Goal: Find specific page/section: Find specific page/section

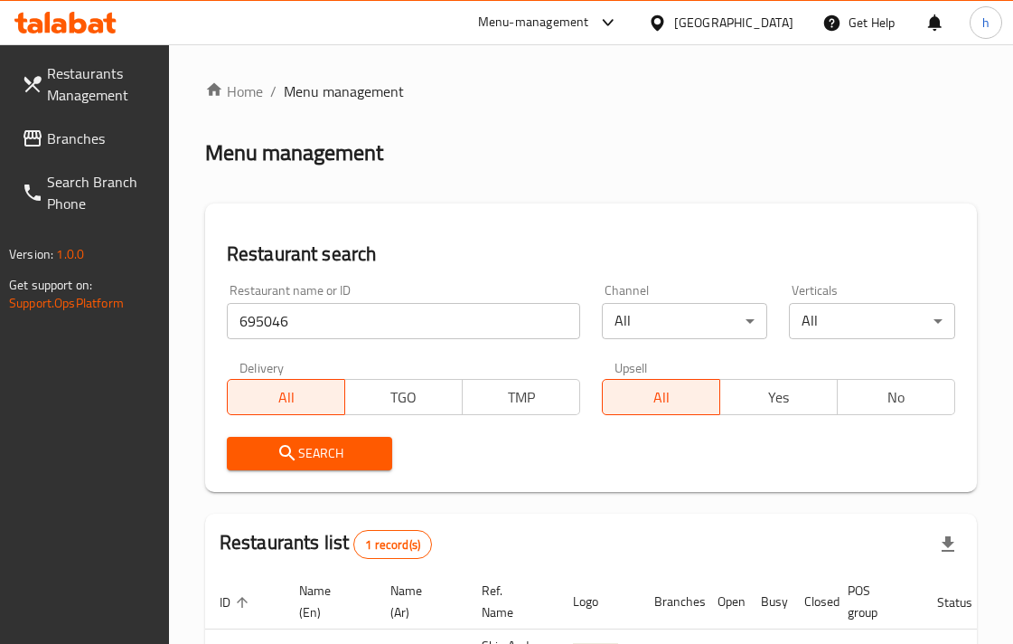
scroll to position [177, 0]
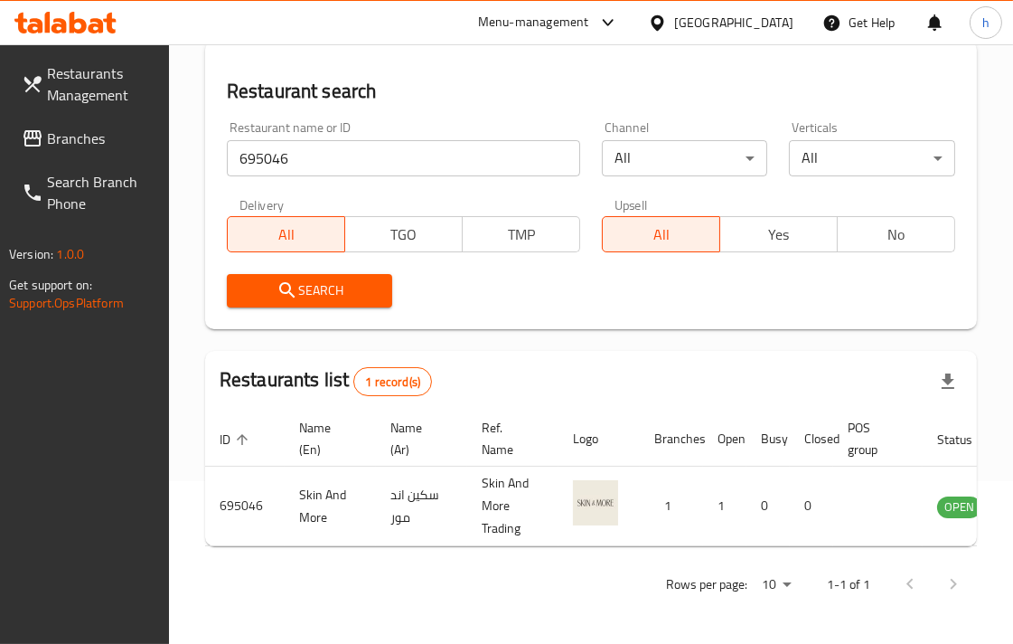
click at [64, 131] on span "Branches" at bounding box center [101, 138] width 108 height 22
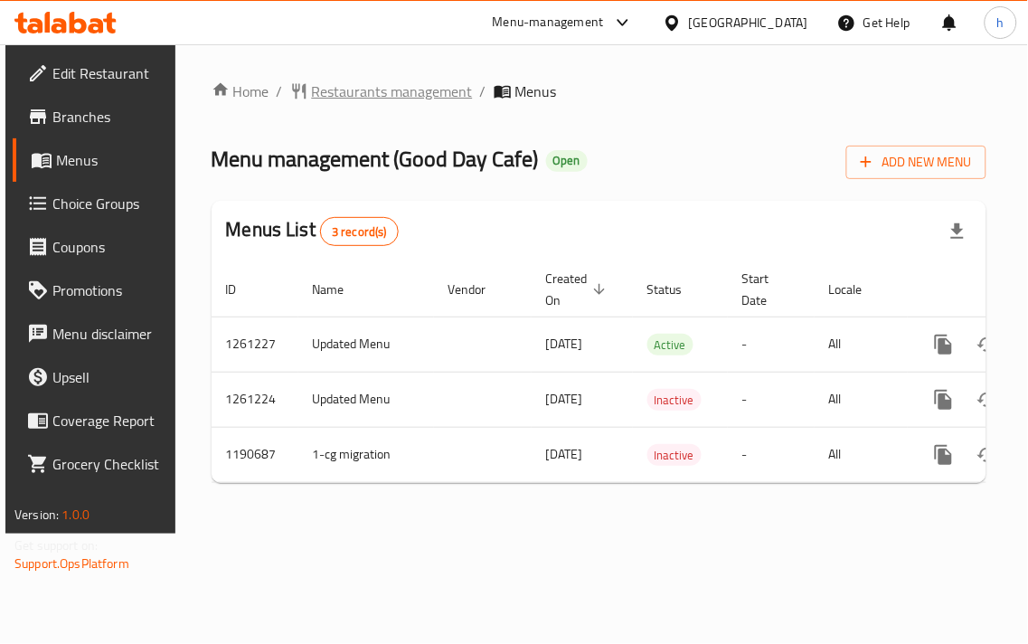
click at [386, 92] on span "Restaurants management" at bounding box center [392, 91] width 161 height 22
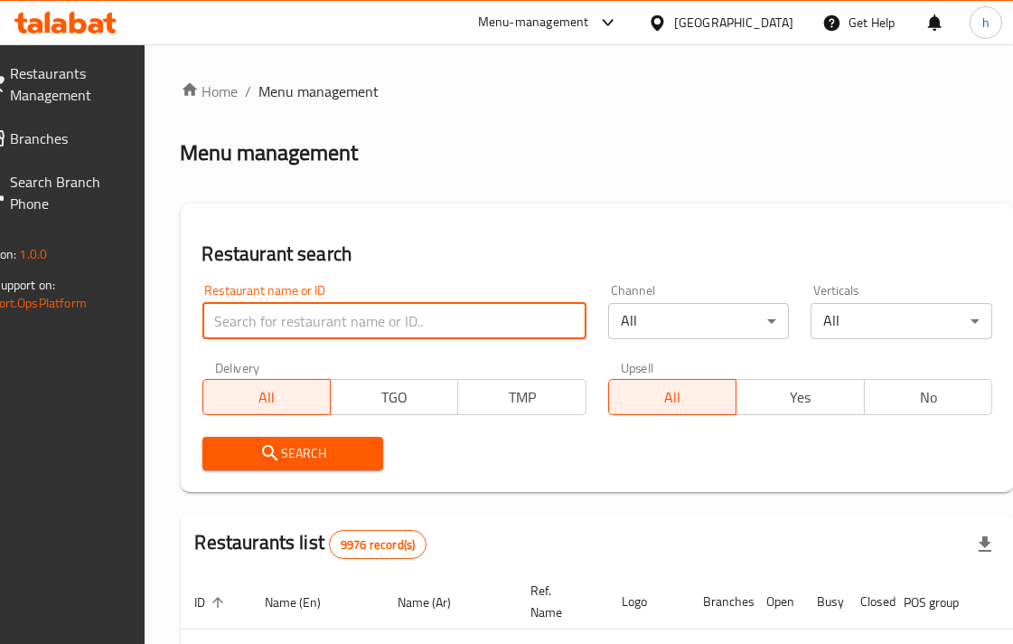
click at [357, 310] on input "search" at bounding box center [395, 321] width 384 height 36
paste input "655893"
type input "655893"
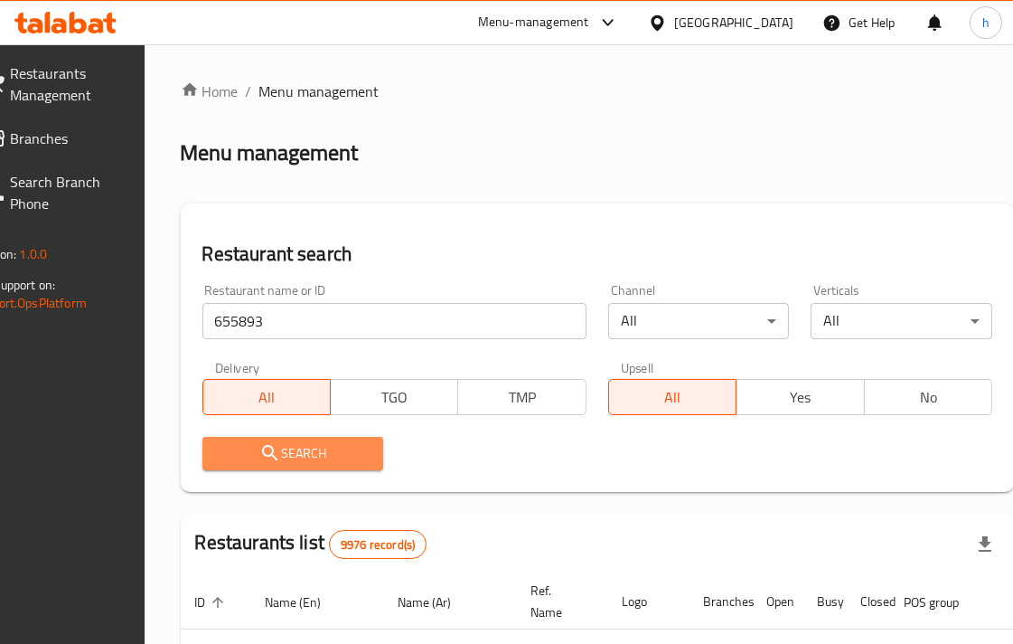
click at [321, 442] on span "Search" at bounding box center [293, 453] width 153 height 23
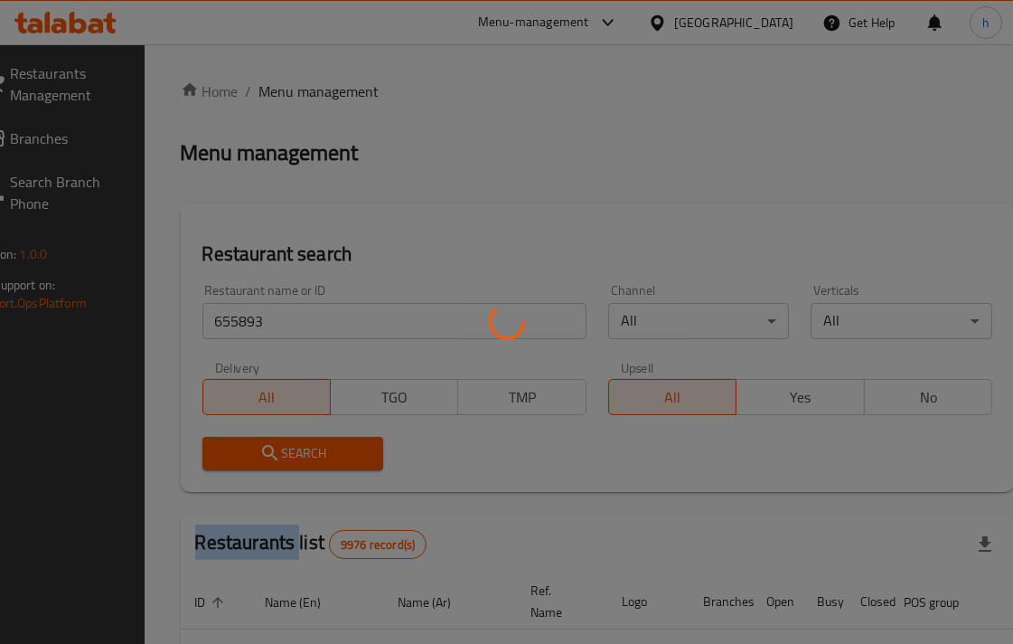
click at [321, 440] on div at bounding box center [506, 322] width 1013 height 644
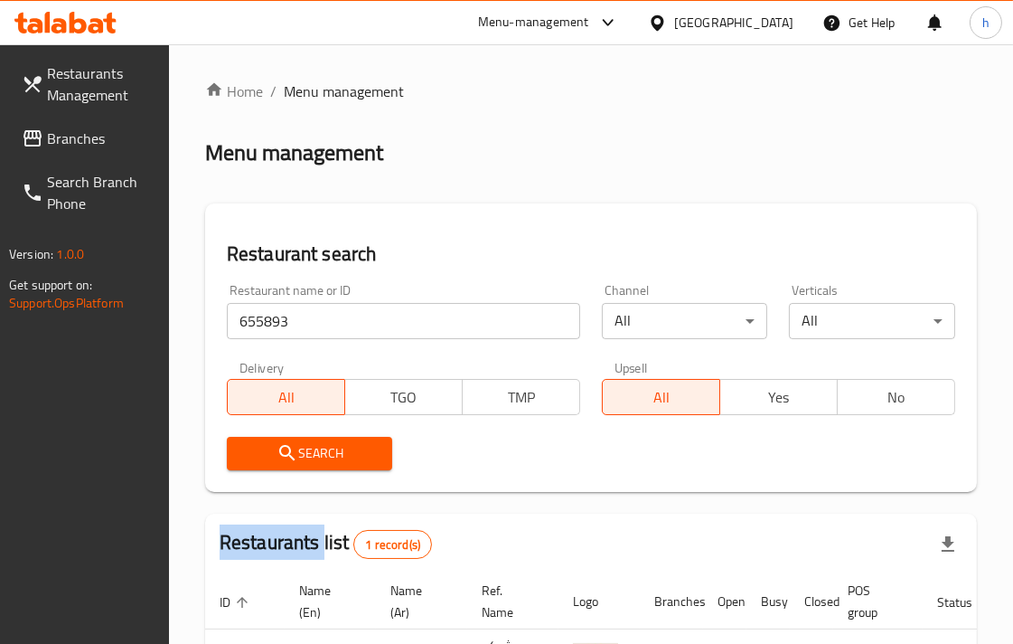
click at [328, 446] on span "Search" at bounding box center [309, 453] width 137 height 23
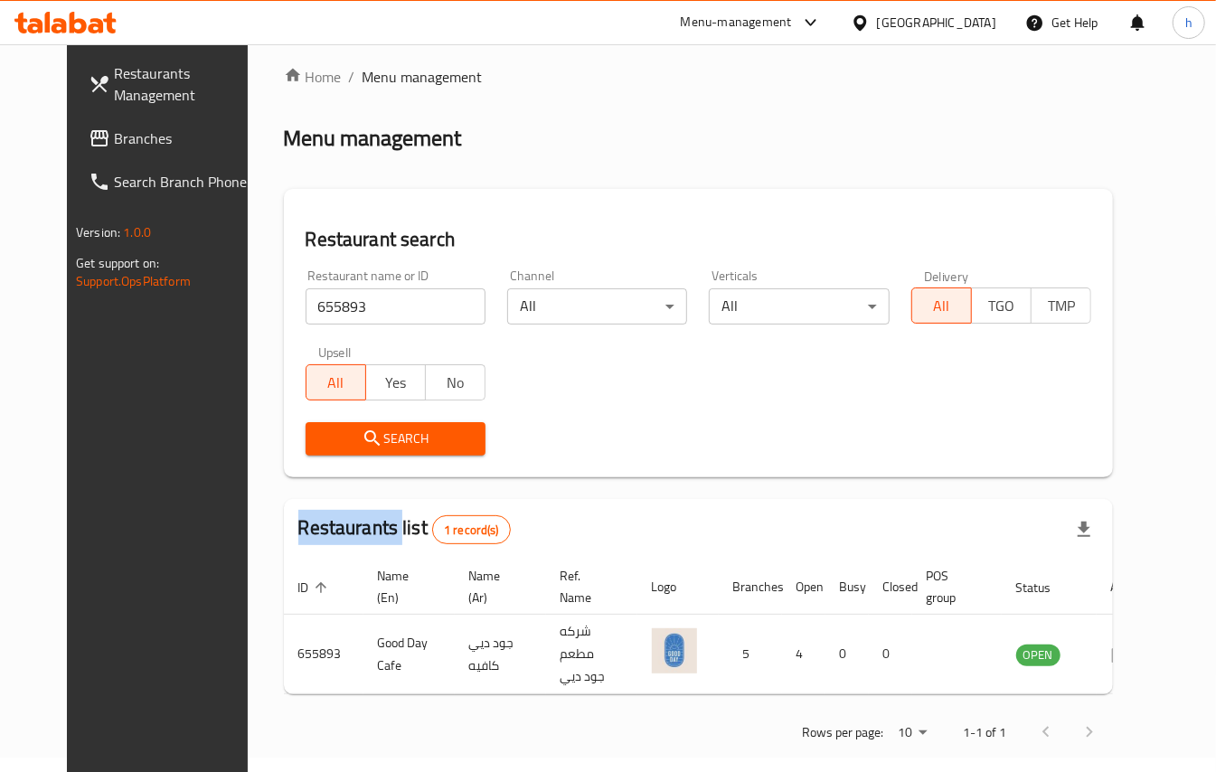
scroll to position [19, 0]
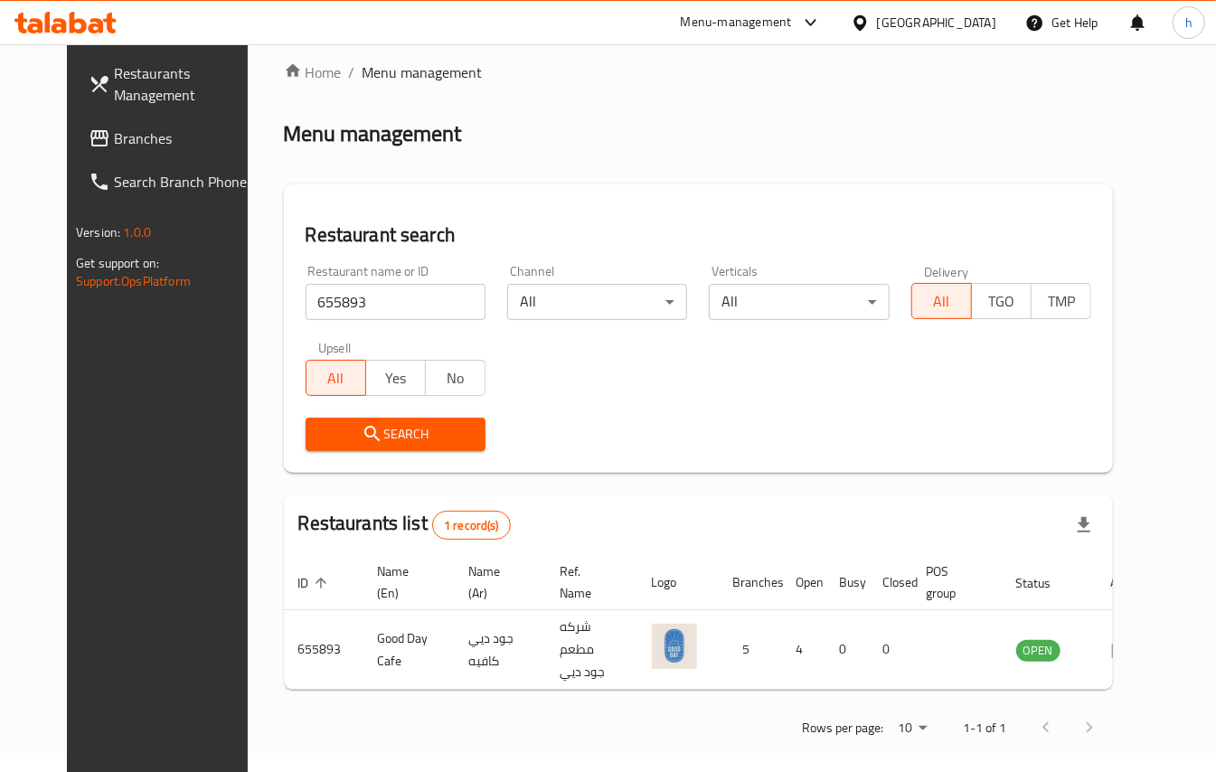
click at [966, 25] on div "Kuwait" at bounding box center [936, 23] width 119 height 20
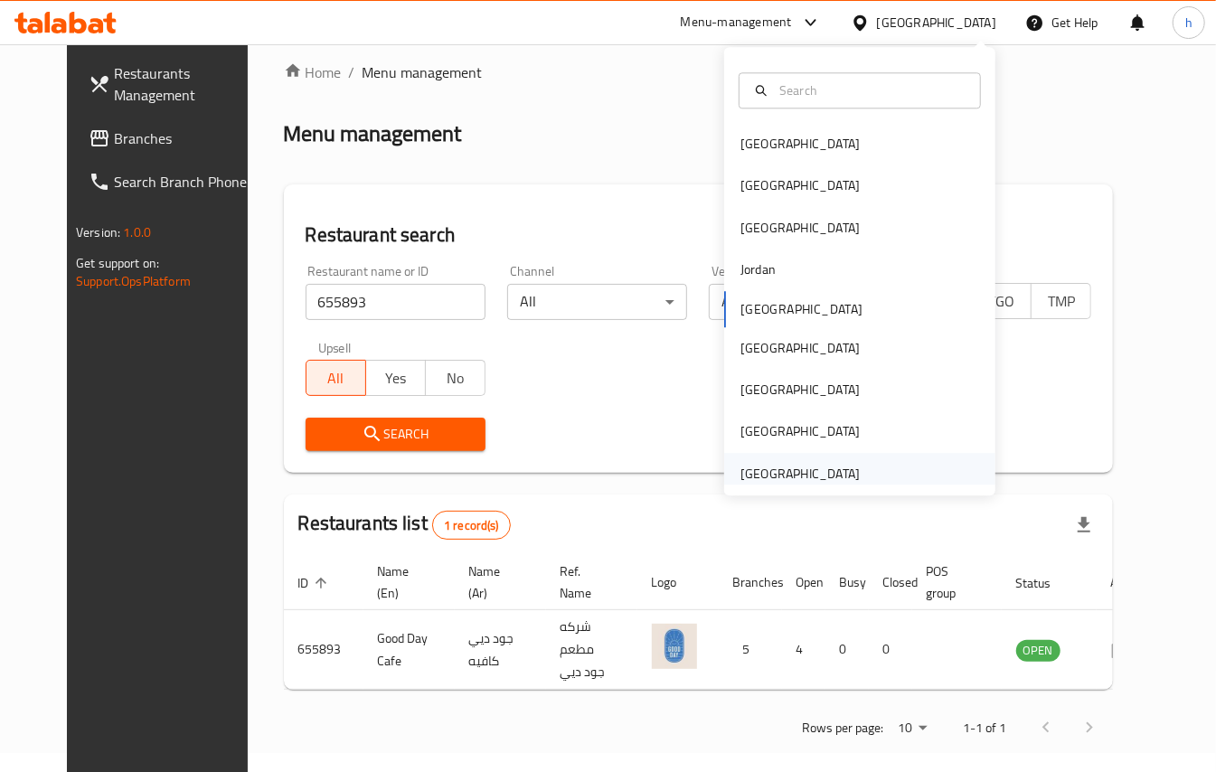
click at [768, 472] on div "United Arab Emirates" at bounding box center [799, 474] width 119 height 20
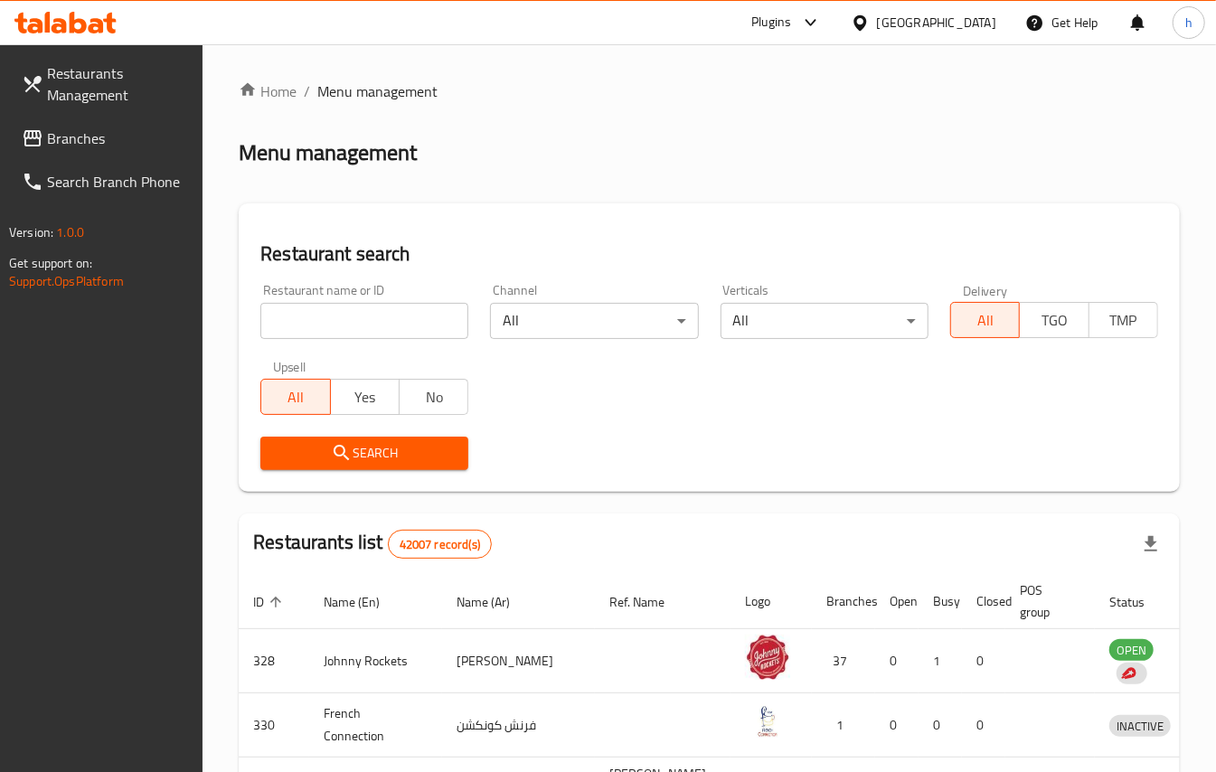
click at [76, 141] on span "Branches" at bounding box center [118, 138] width 142 height 22
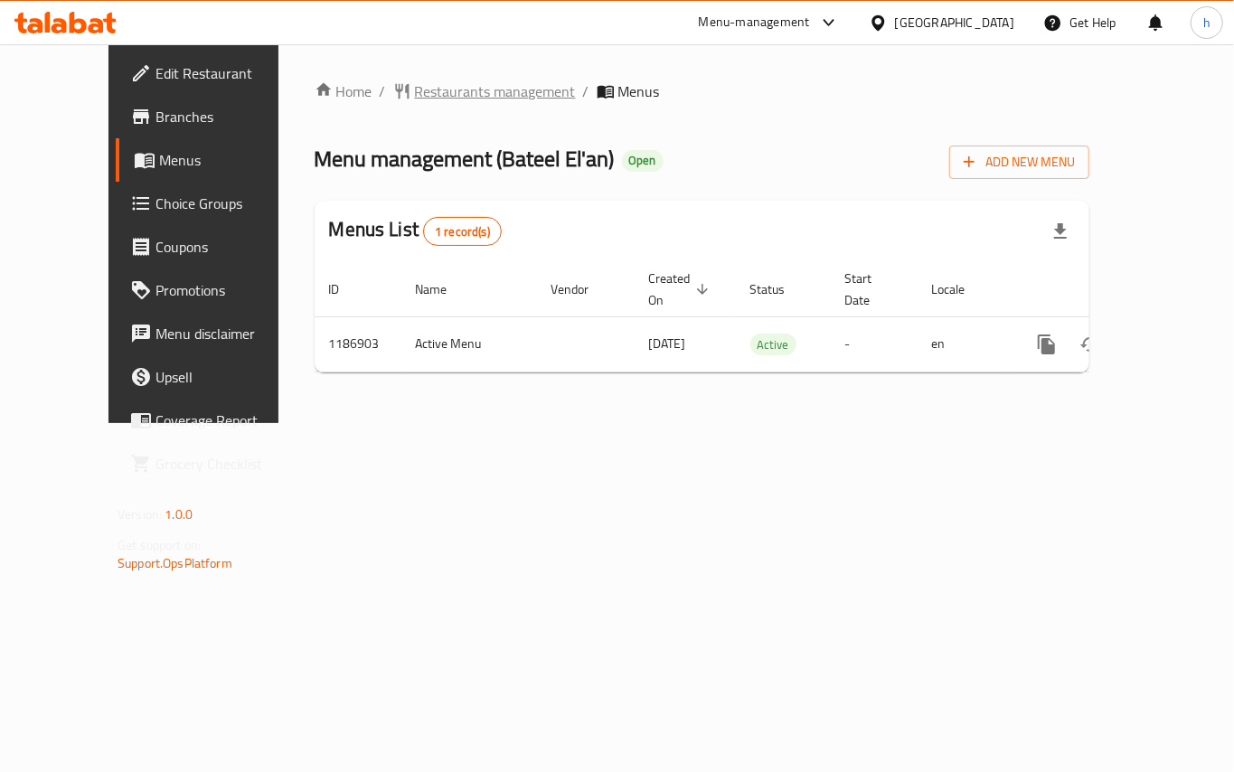
click at [417, 89] on span "Restaurants management" at bounding box center [495, 91] width 161 height 22
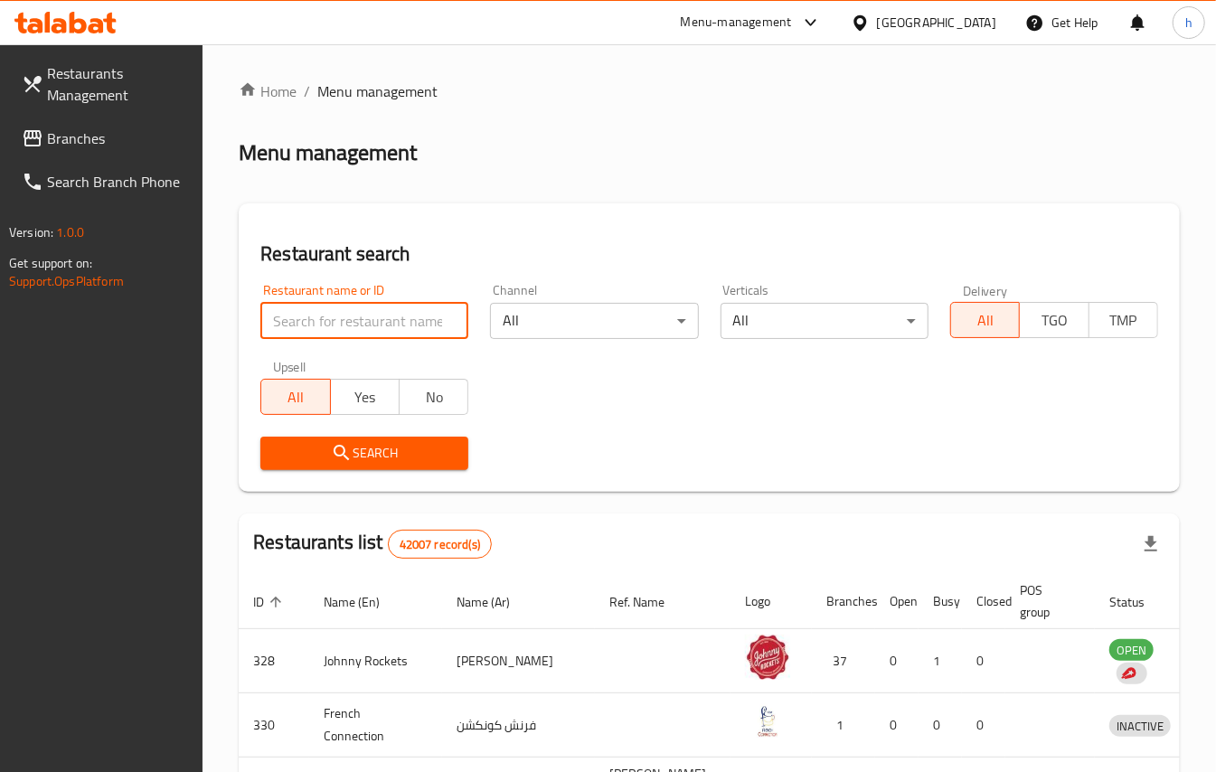
click at [354, 316] on input "search" at bounding box center [364, 321] width 208 height 36
paste input "666862"
type input "666862"
click button "Search" at bounding box center [364, 453] width 208 height 33
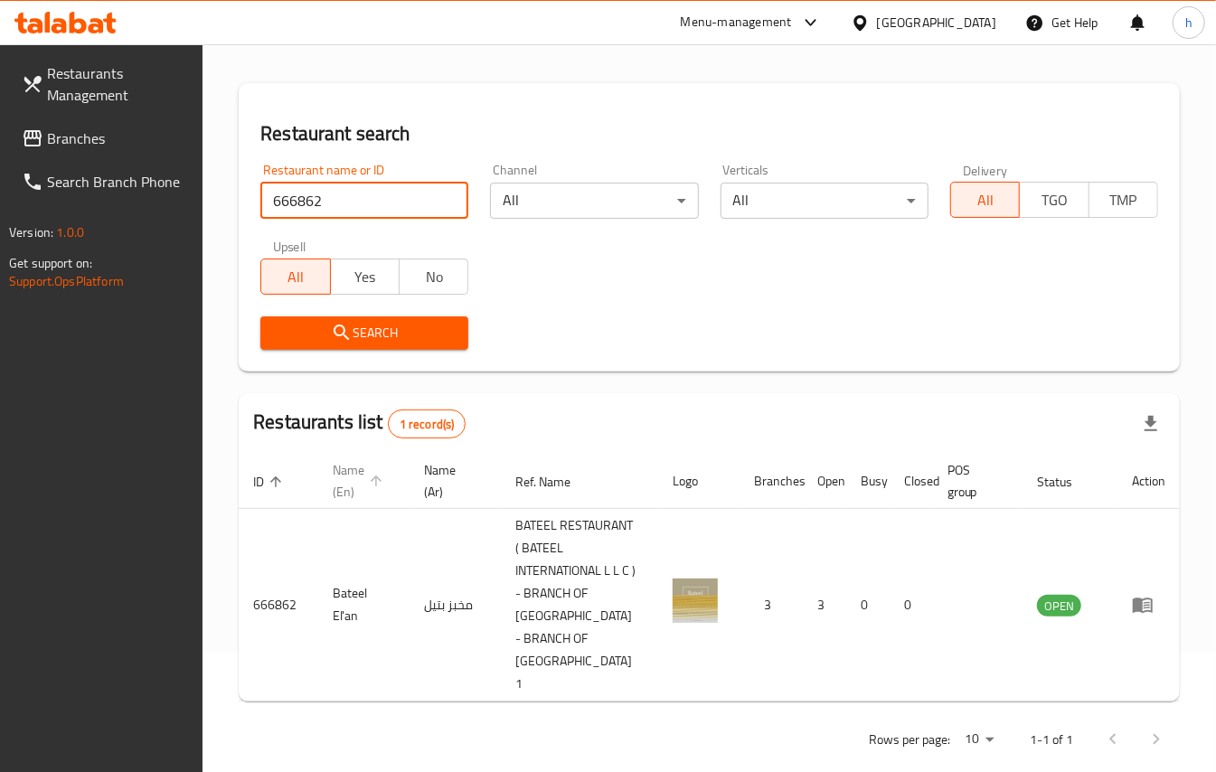
scroll to position [125, 0]
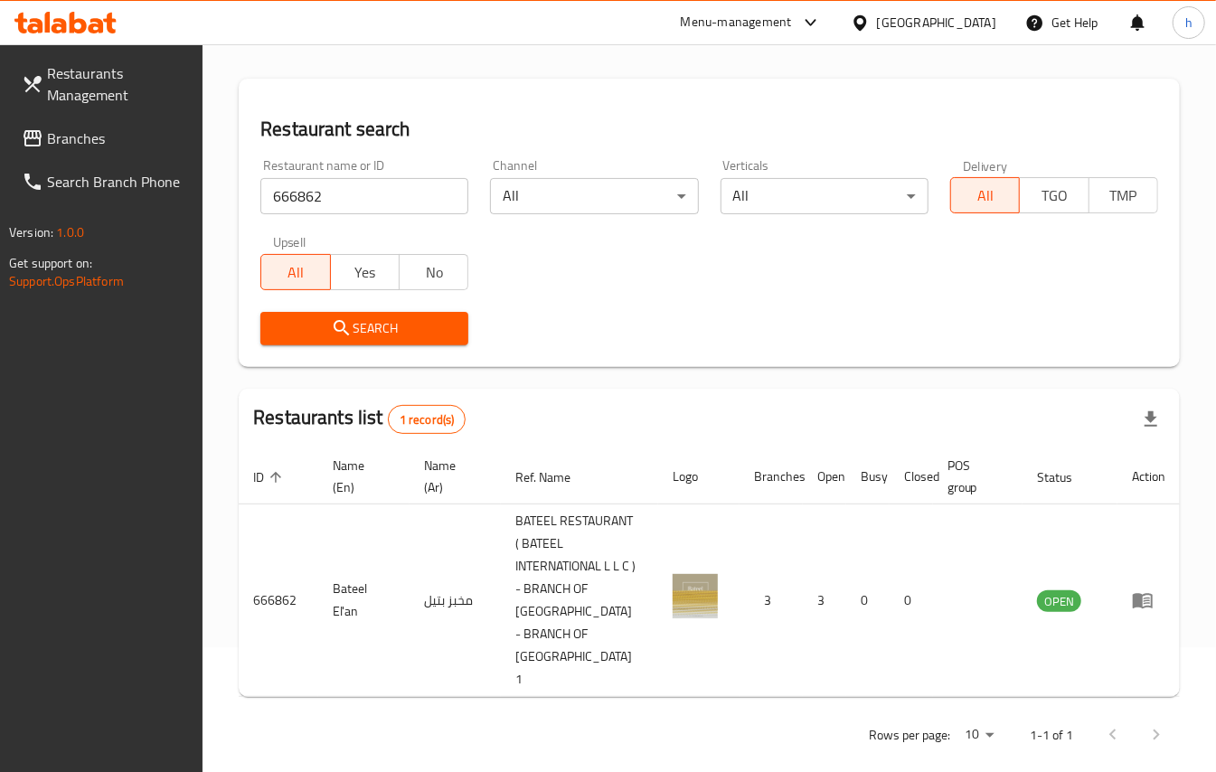
click at [957, 16] on div "[GEOGRAPHIC_DATA]" at bounding box center [936, 23] width 119 height 20
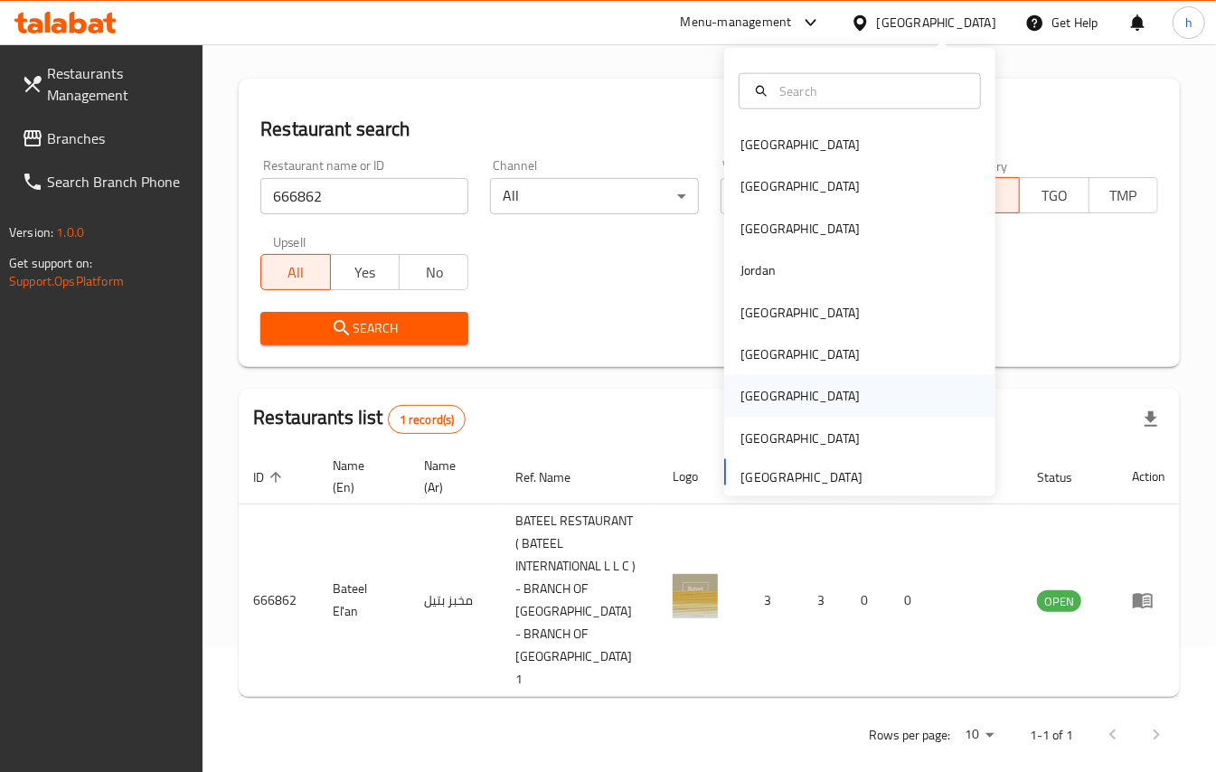
click at [759, 403] on div "[GEOGRAPHIC_DATA]" at bounding box center [800, 396] width 148 height 42
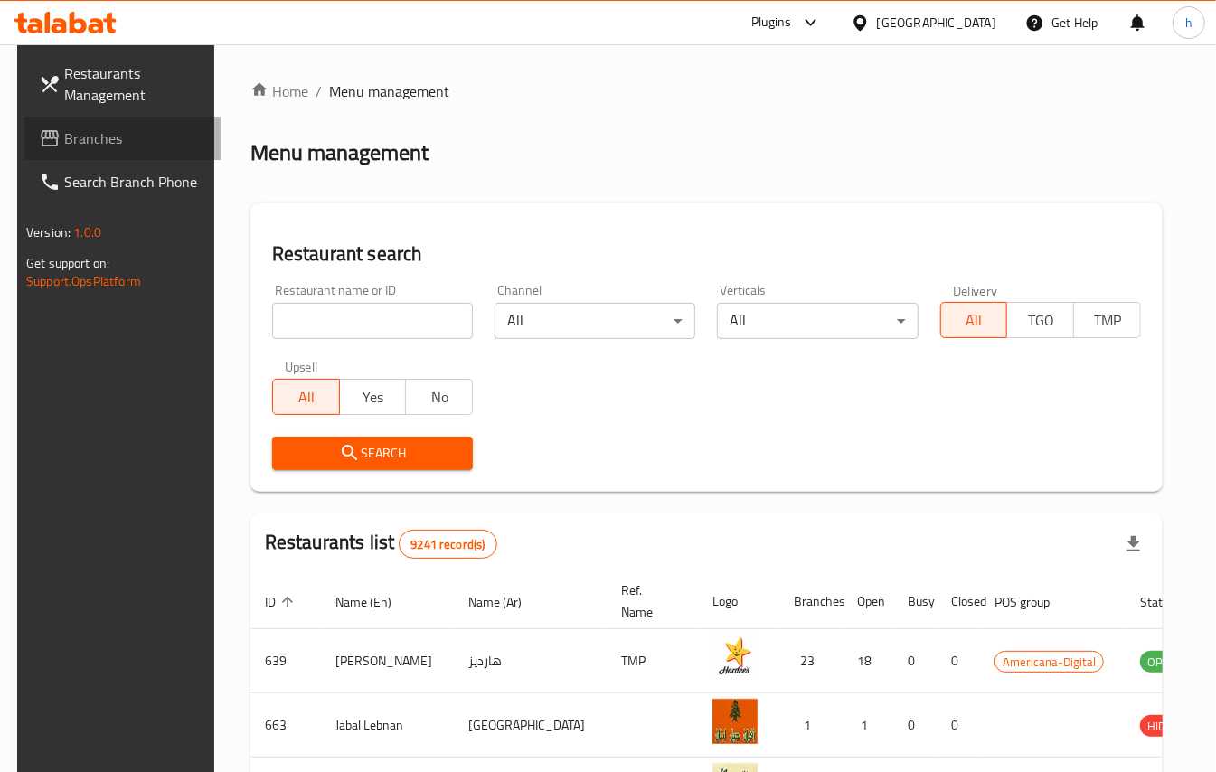
click at [64, 142] on span "Branches" at bounding box center [135, 138] width 142 height 22
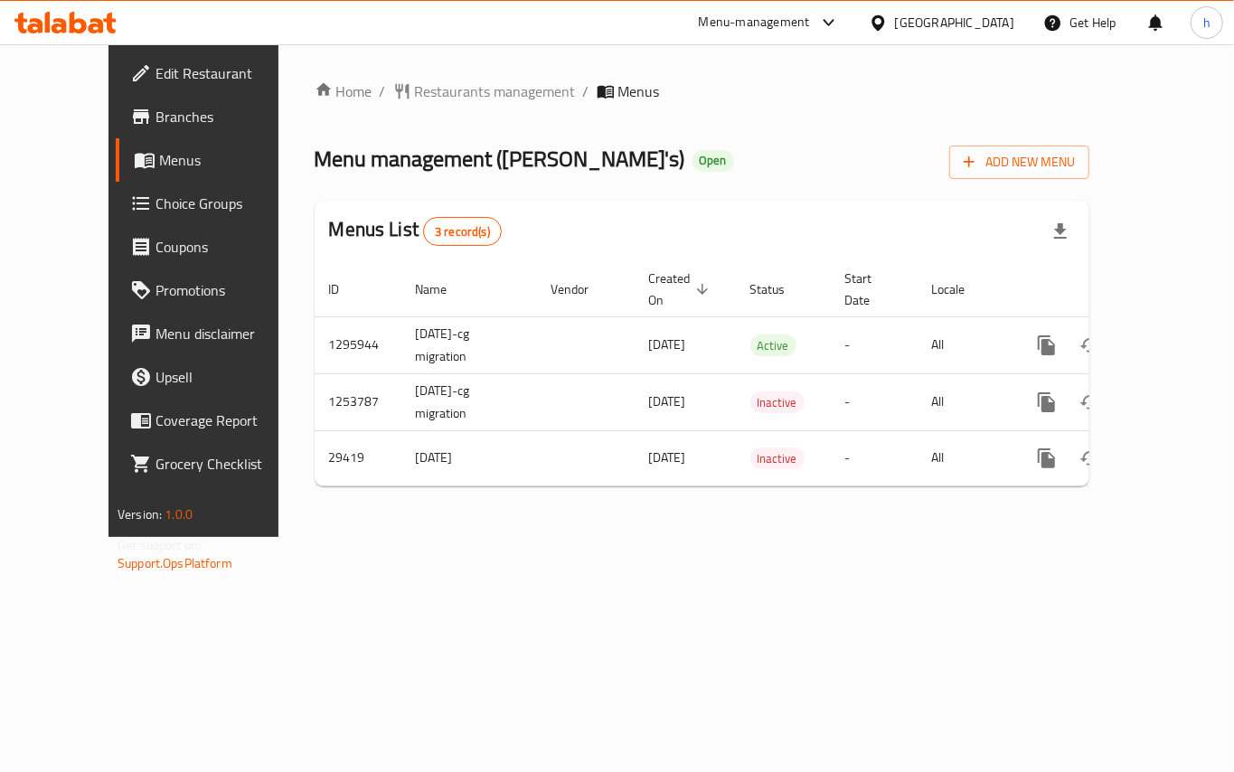
click at [442, 76] on div "Home / Restaurants management / Menus Menu management ( Wendy's ) Open Add New …" at bounding box center [701, 290] width 847 height 493
click at [441, 85] on span "Restaurants management" at bounding box center [495, 91] width 161 height 22
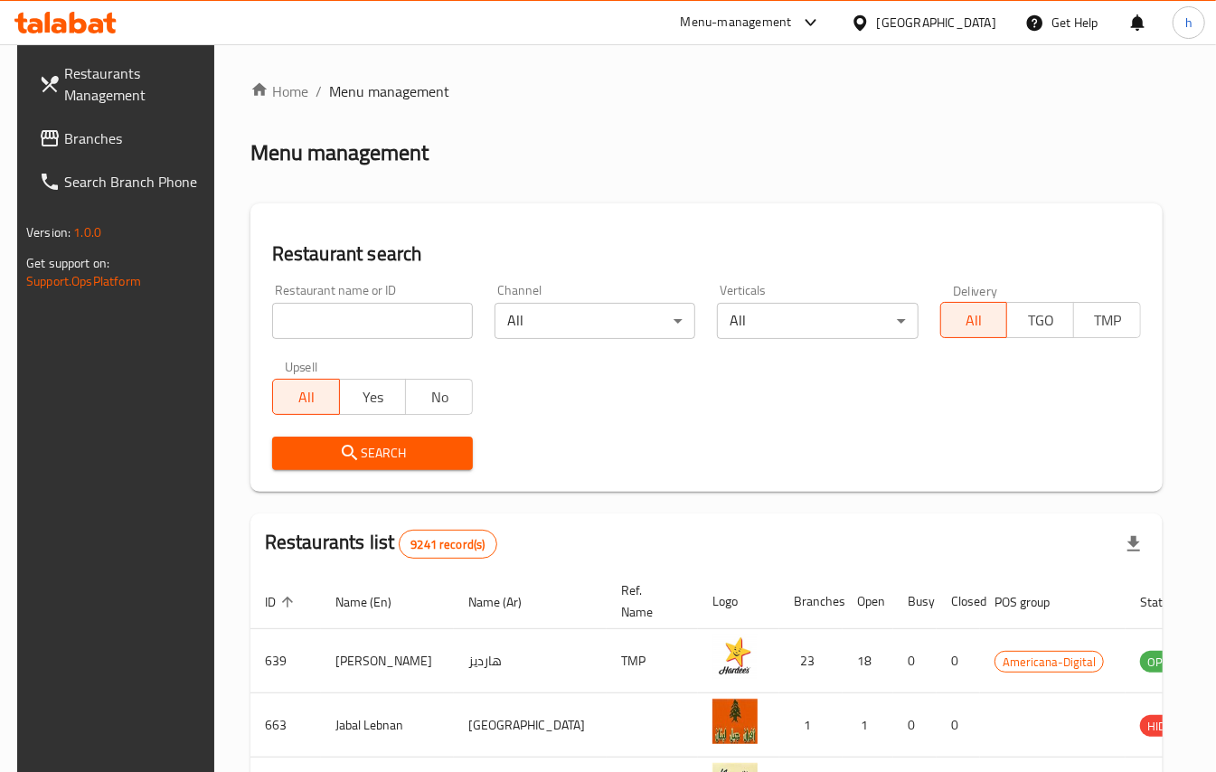
click at [349, 312] on input "search" at bounding box center [372, 321] width 201 height 36
paste input "15166"
type input "15166"
click at [366, 450] on span "Search" at bounding box center [373, 453] width 172 height 23
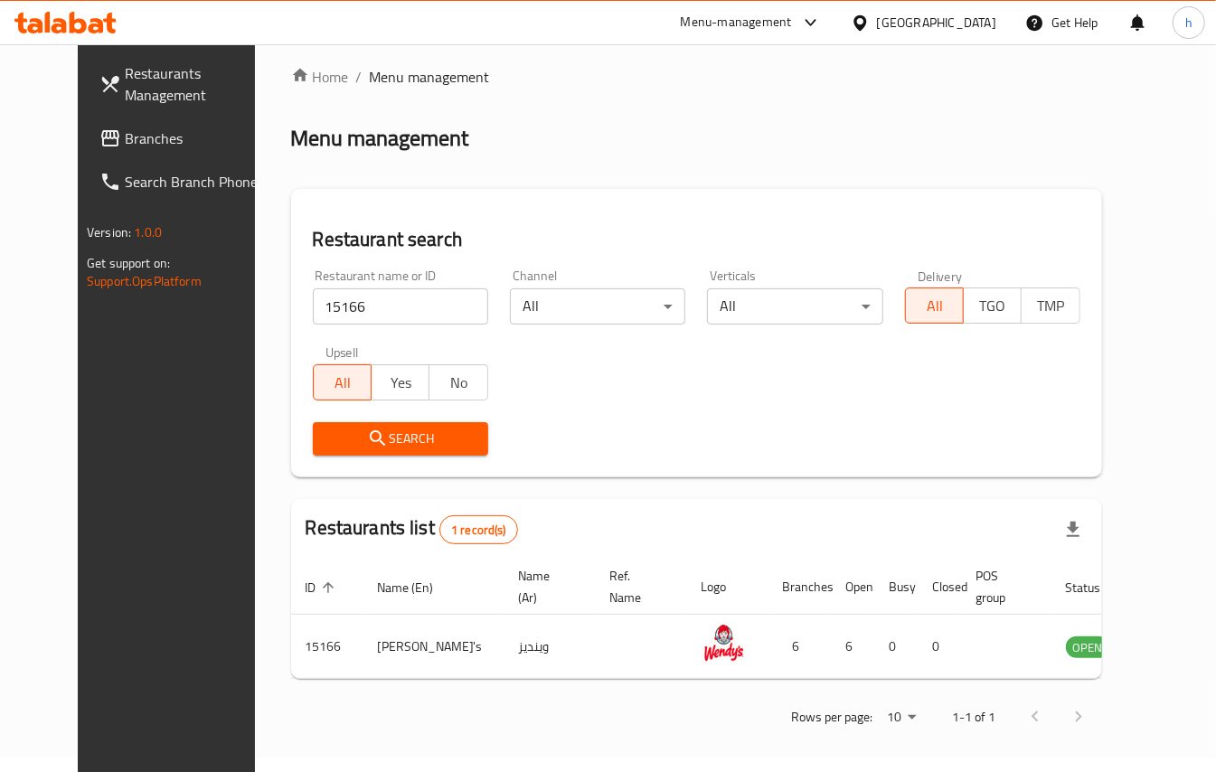
scroll to position [19, 0]
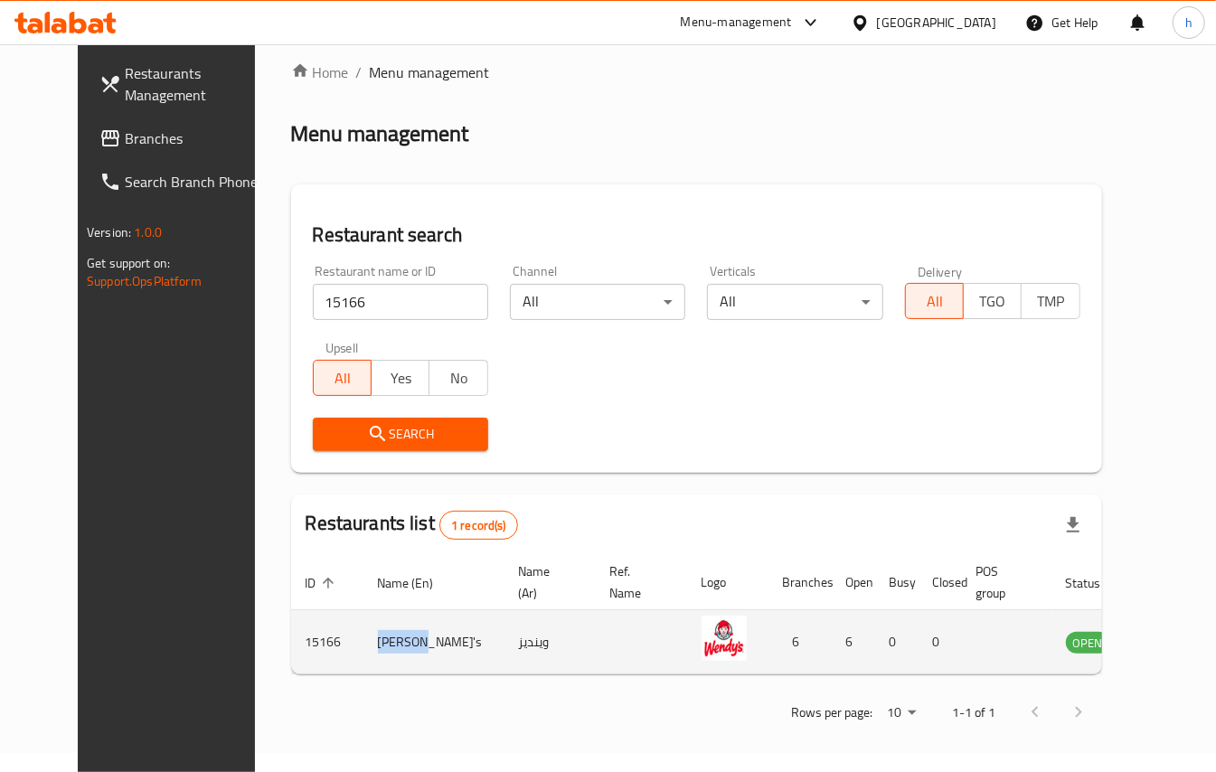
drag, startPoint x: 307, startPoint y: 653, endPoint x: 398, endPoint y: 649, distance: 90.5
click at [399, 644] on tr "15166 Wendy's وينديز 6 6 0 0 OPEN" at bounding box center [750, 642] width 918 height 64
click at [382, 674] on td "[PERSON_NAME]'s" at bounding box center [433, 642] width 141 height 64
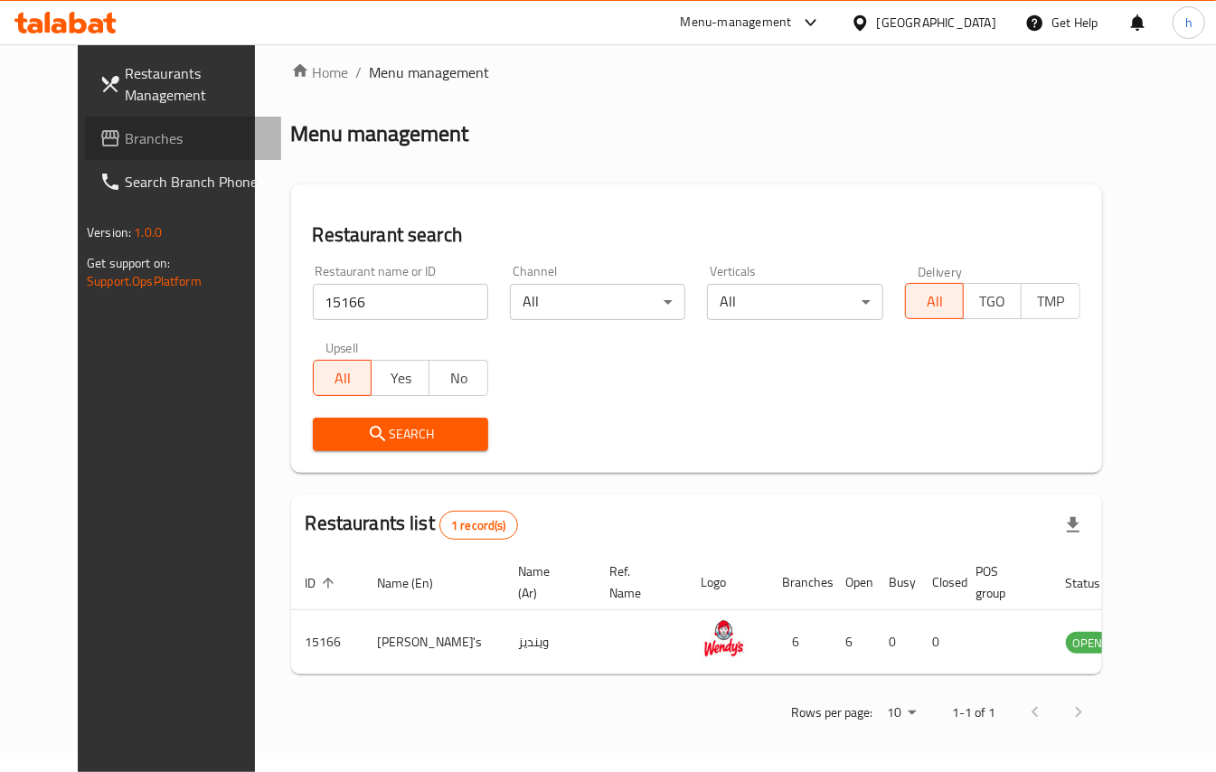
click at [99, 127] on icon at bounding box center [110, 138] width 22 height 22
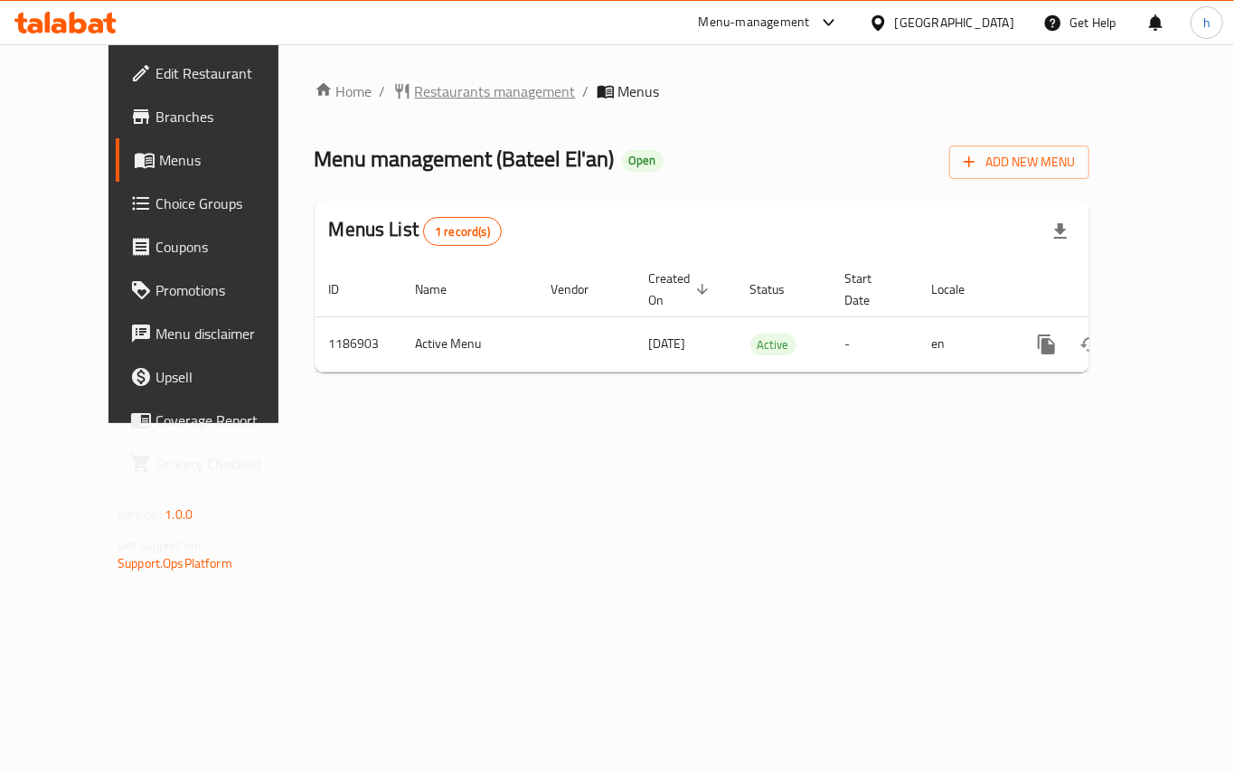
click at [415, 87] on span "Restaurants management" at bounding box center [495, 91] width 161 height 22
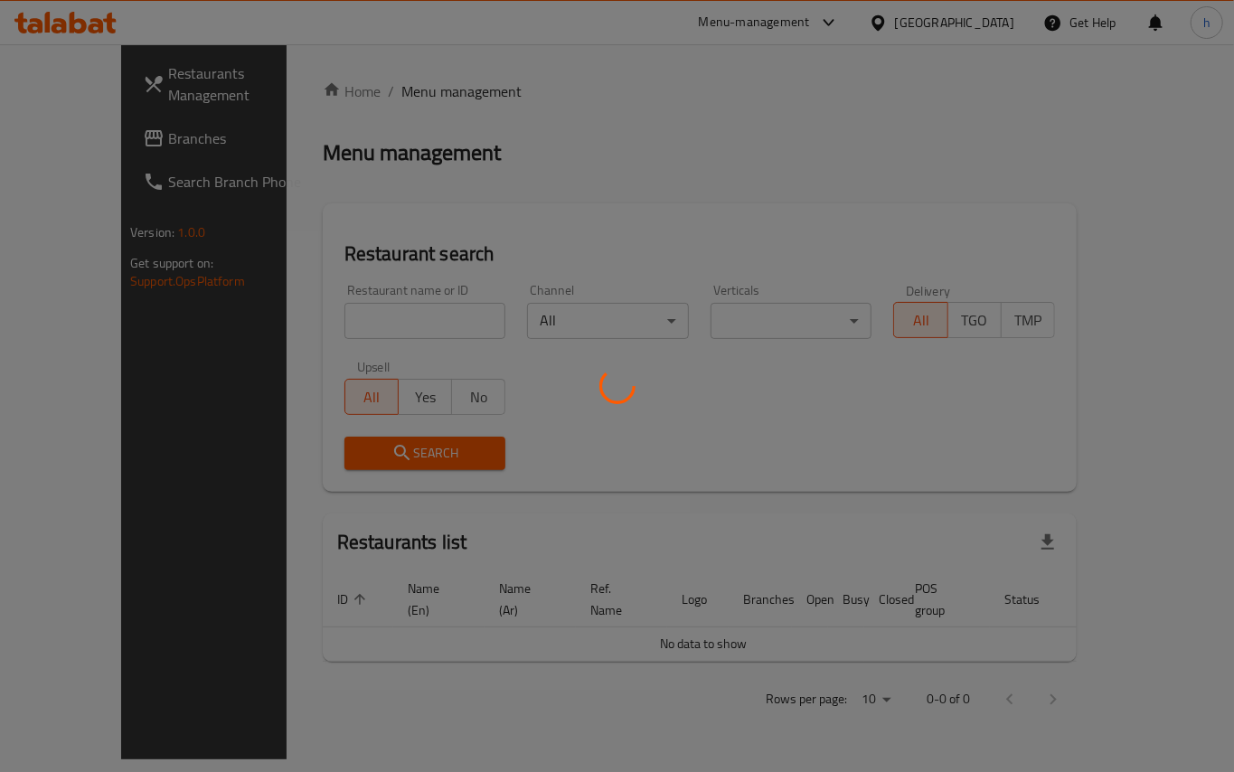
click at [383, 87] on div at bounding box center [617, 386] width 1234 height 772
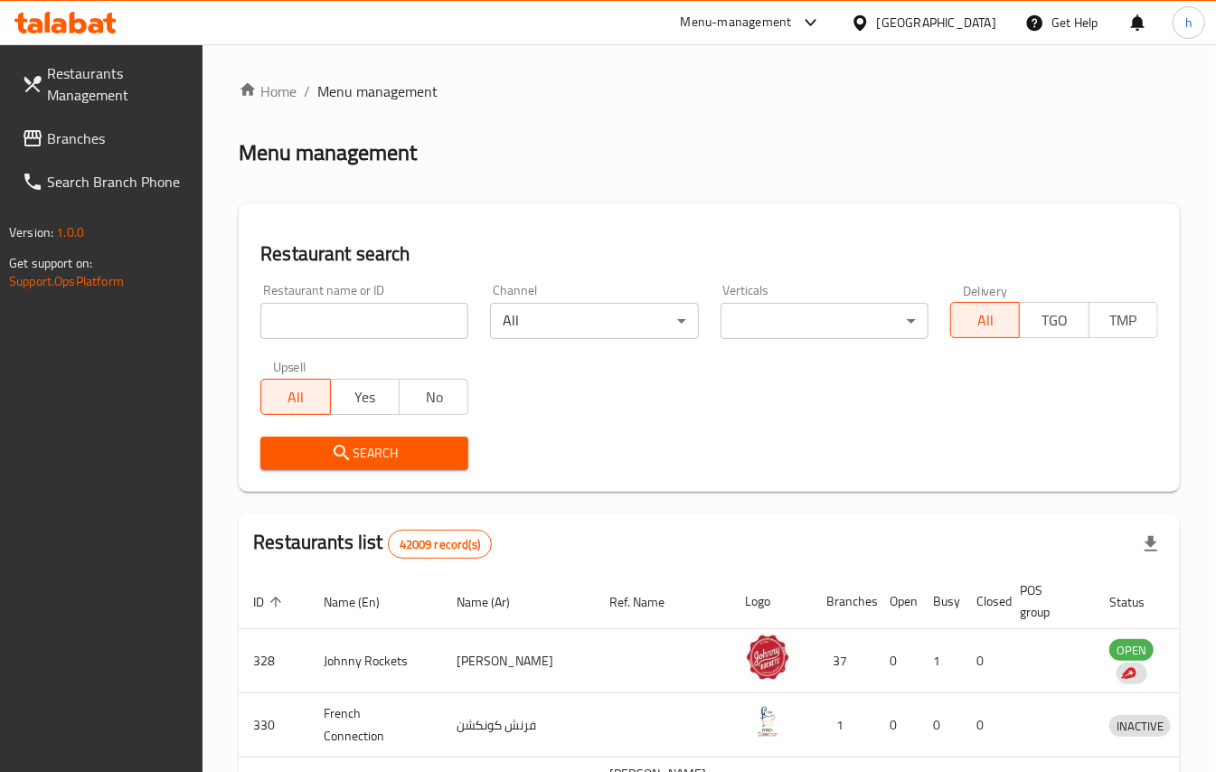
click at [323, 308] on input "search" at bounding box center [364, 321] width 208 height 36
paste input "666862"
type input "666862"
click button "Search" at bounding box center [364, 453] width 208 height 33
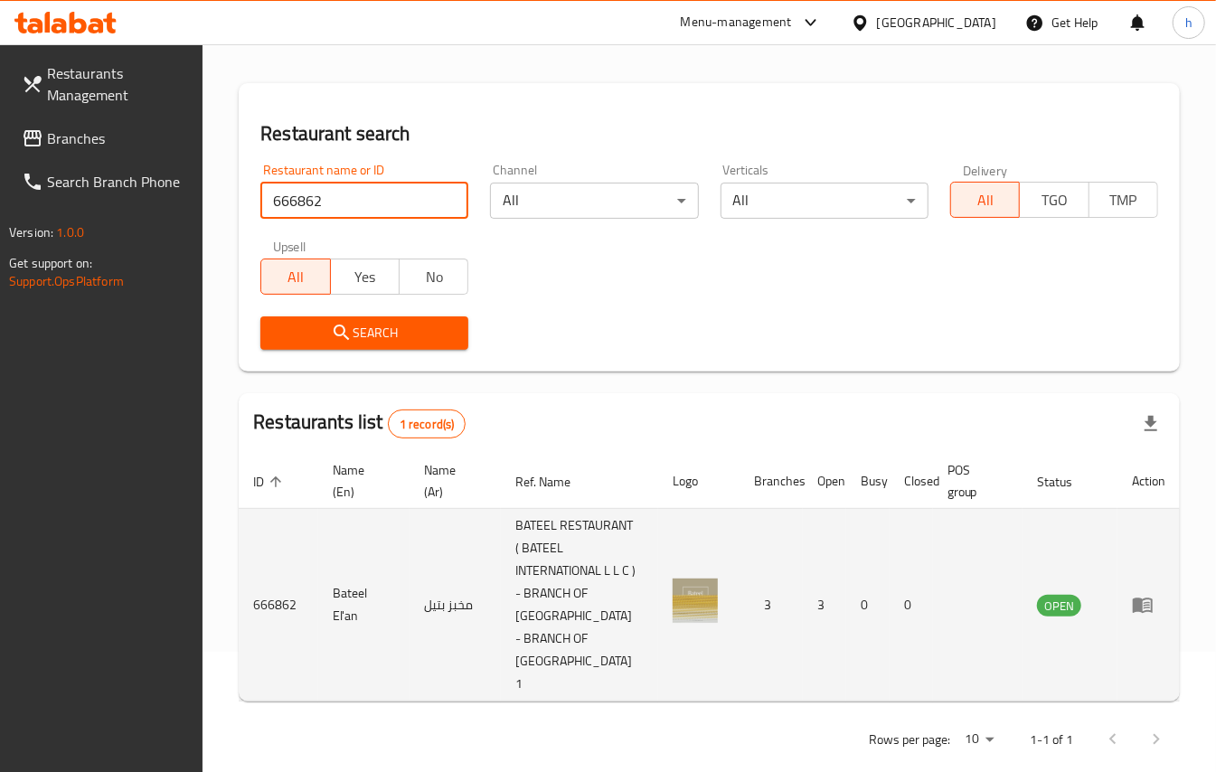
scroll to position [125, 0]
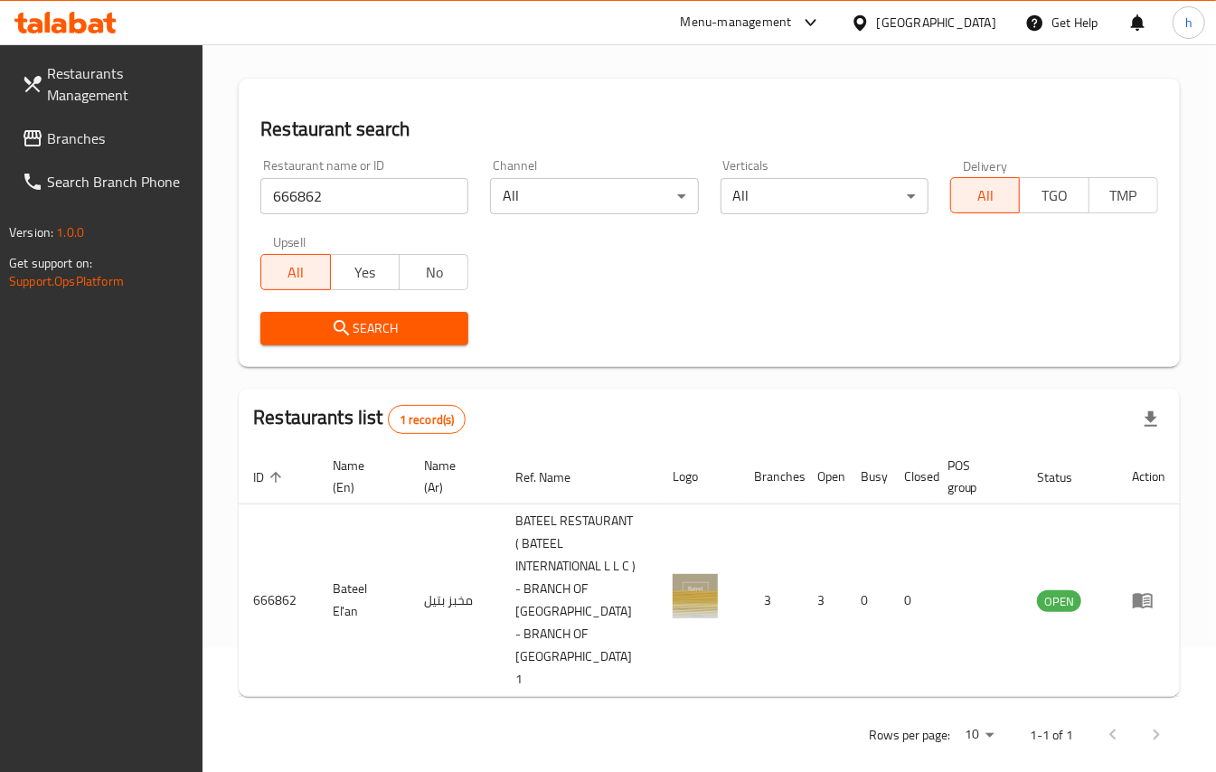
click at [929, 9] on div "United Arab Emirates" at bounding box center [923, 22] width 174 height 43
click at [899, 38] on div "United Arab Emirates" at bounding box center [923, 22] width 174 height 43
click at [909, 23] on div "United Arab Emirates" at bounding box center [936, 23] width 119 height 20
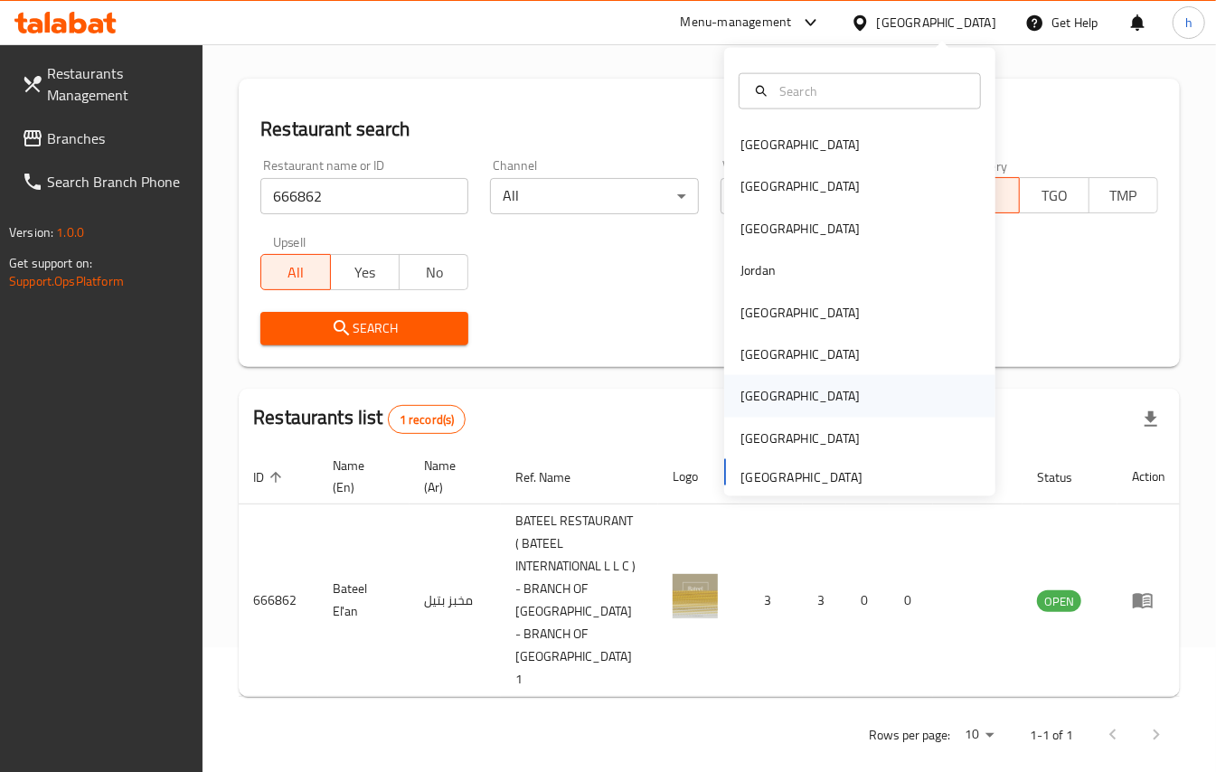
click at [807, 403] on div "[GEOGRAPHIC_DATA]" at bounding box center [859, 396] width 271 height 42
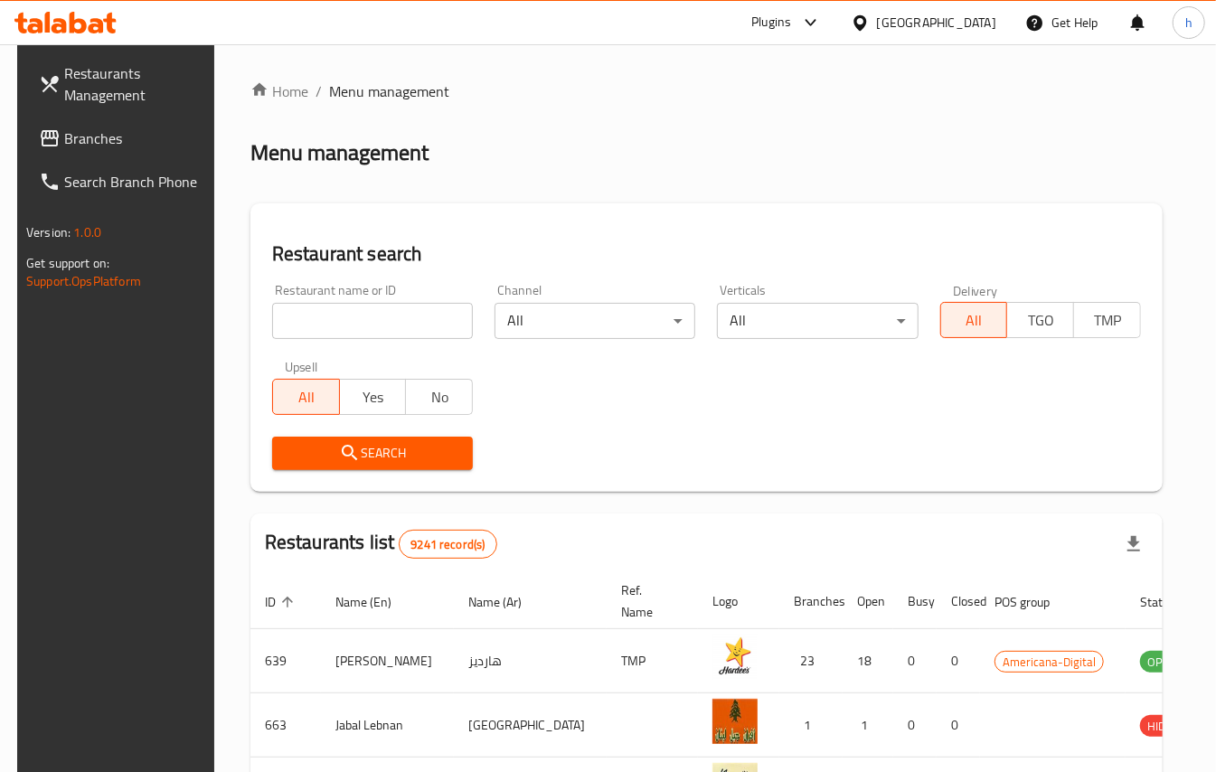
click at [54, 120] on link "Branches" at bounding box center [122, 138] width 196 height 43
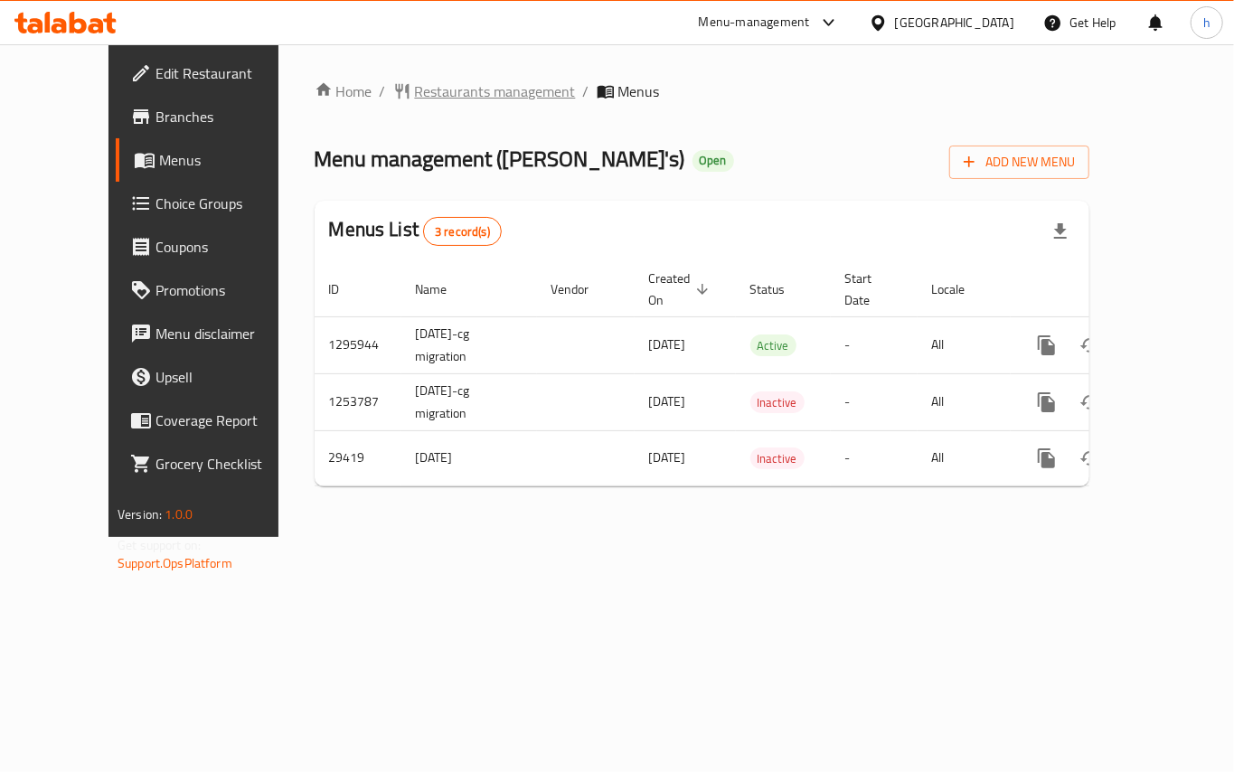
click at [467, 88] on span "Restaurants management" at bounding box center [495, 91] width 161 height 22
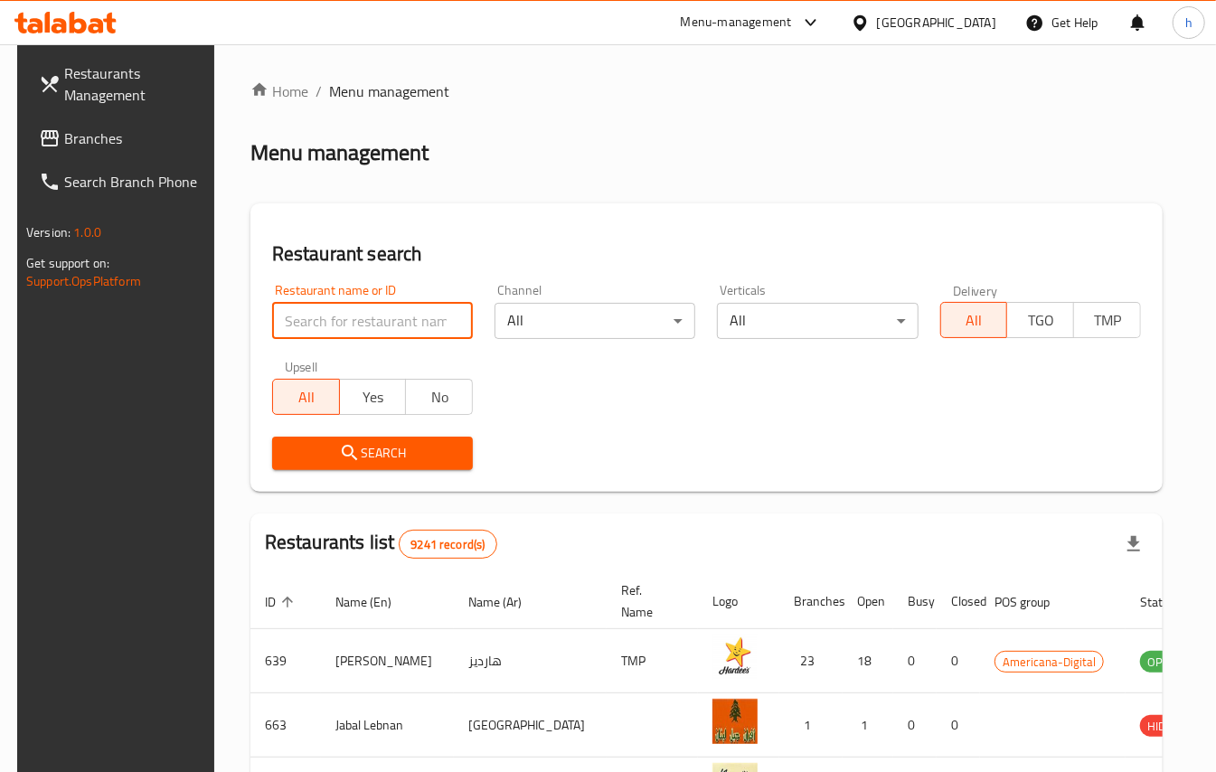
click at [373, 316] on input "search" at bounding box center [372, 321] width 201 height 36
paste input "15166"
type input "15166"
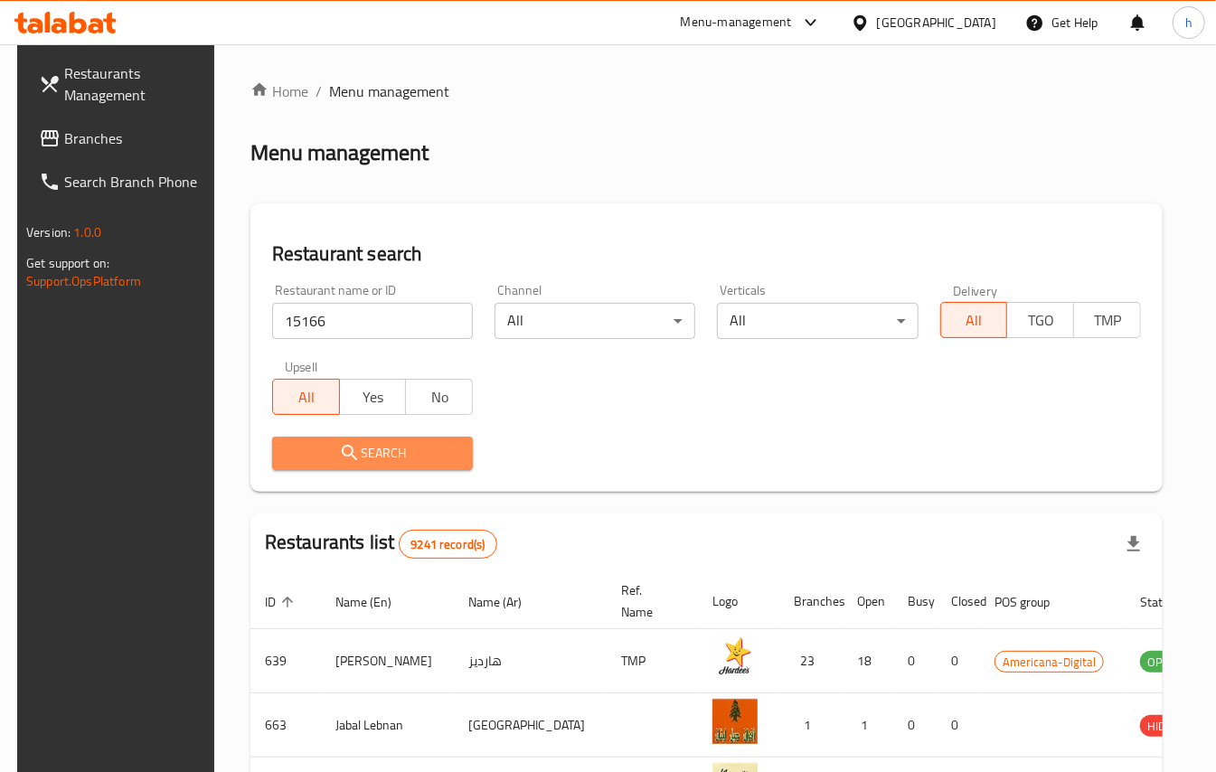
click at [384, 456] on span "Search" at bounding box center [373, 453] width 172 height 23
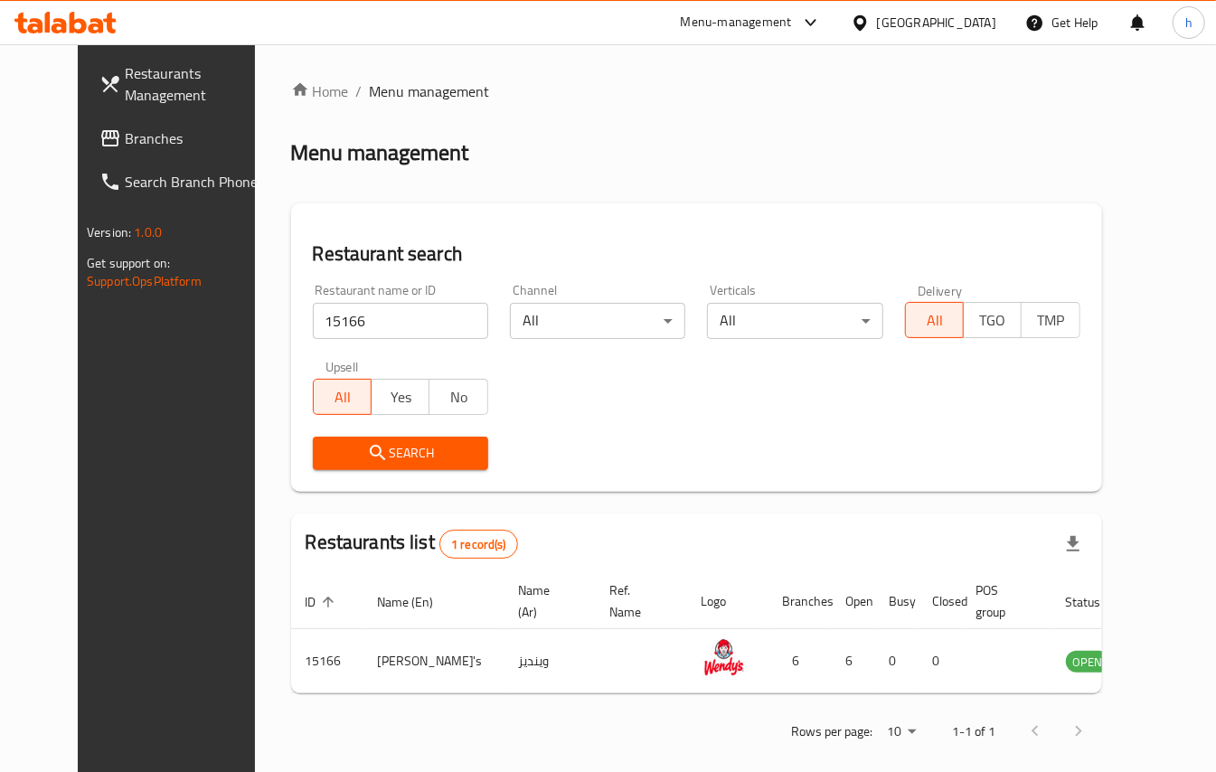
click at [423, 323] on input "15166" at bounding box center [400, 321] width 175 height 36
click at [99, 127] on span at bounding box center [111, 138] width 25 height 22
